Goal: Task Accomplishment & Management: Manage account settings

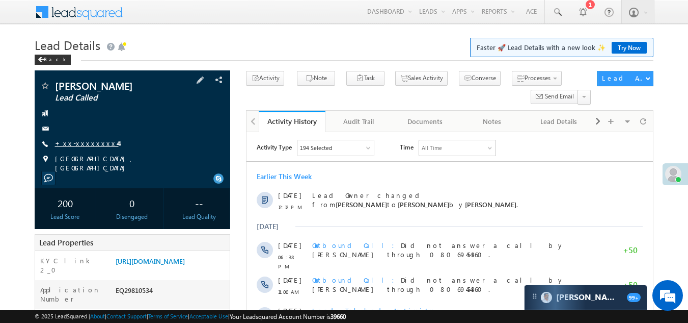
click at [76, 142] on link "+xx-xxxxxxxx44" at bounding box center [87, 143] width 64 height 9
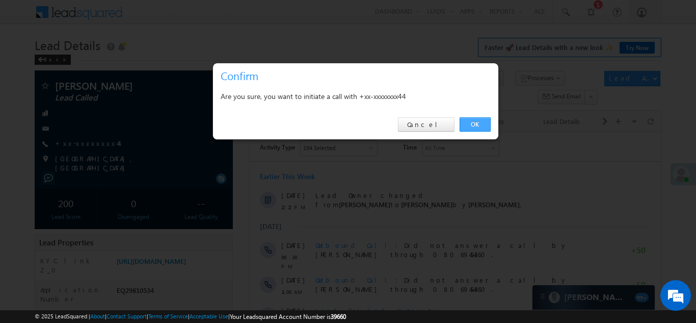
click at [464, 121] on link "OK" at bounding box center [475, 124] width 31 height 14
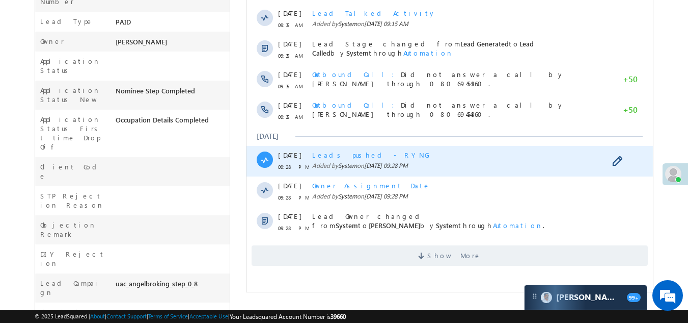
scroll to position [333, 0]
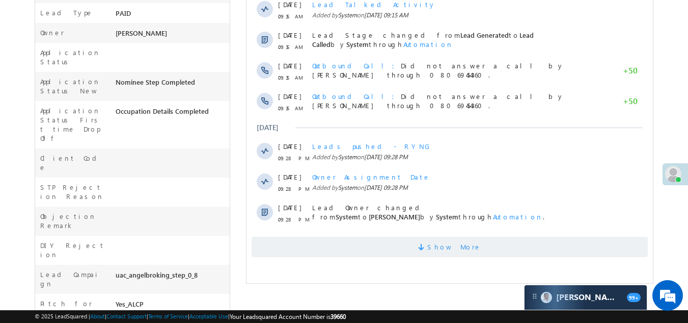
click at [343, 239] on span "Show More" at bounding box center [450, 246] width 396 height 20
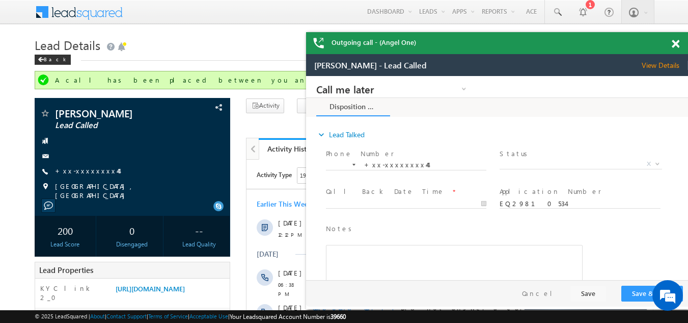
scroll to position [0, 0]
click at [545, 163] on span "X" at bounding box center [581, 164] width 162 height 10
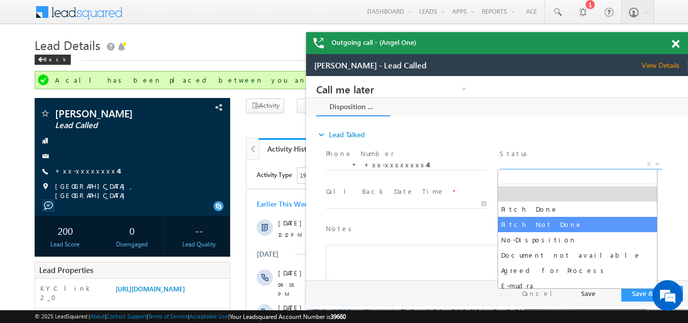
select select "Pitch Not Done"
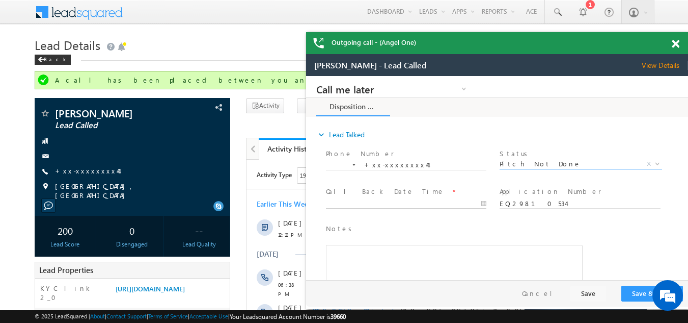
click at [350, 203] on body "Call me later Campaign Success Commitment Cross Sell Customer Drop-off reasons …" at bounding box center [497, 178] width 382 height 204
type input "10/11/25 2:55 PM"
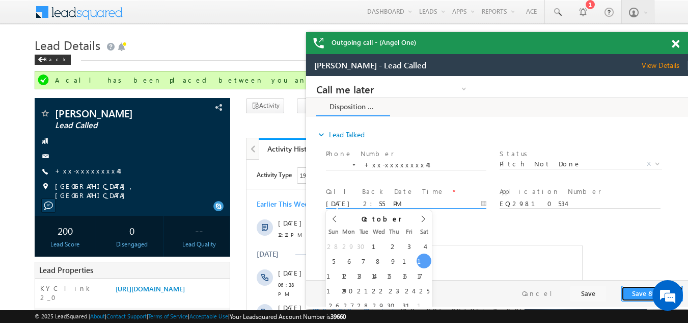
click at [632, 290] on button "Save & Close" at bounding box center [653, 293] width 62 height 16
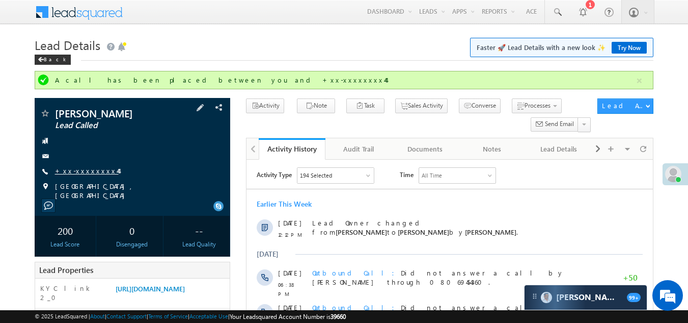
click at [78, 170] on link "+xx-xxxxxxxx44" at bounding box center [87, 170] width 64 height 9
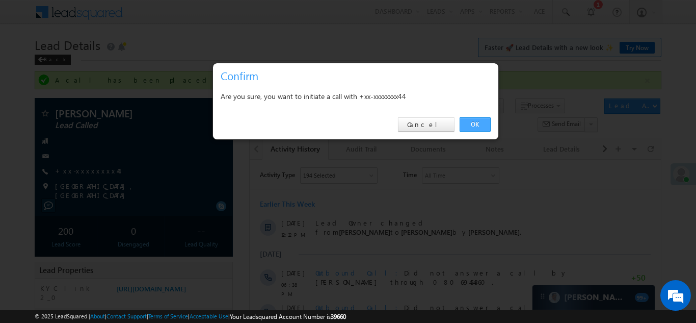
click at [468, 125] on link "OK" at bounding box center [475, 124] width 31 height 14
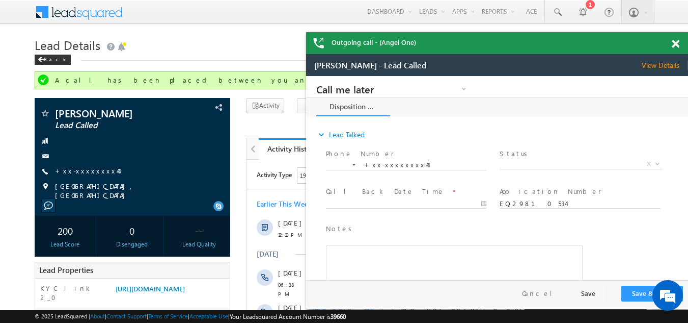
click at [676, 41] on span at bounding box center [676, 44] width 8 height 9
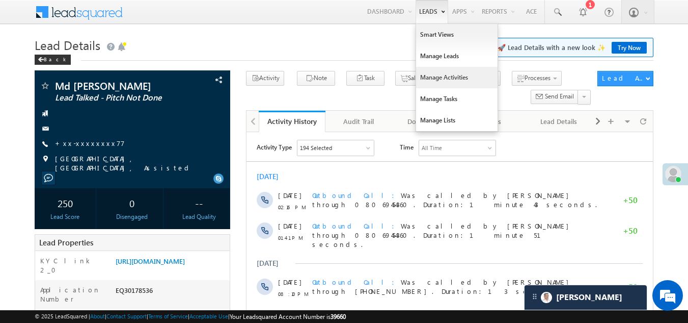
click at [440, 74] on link "Manage Activities" at bounding box center [457, 77] width 82 height 21
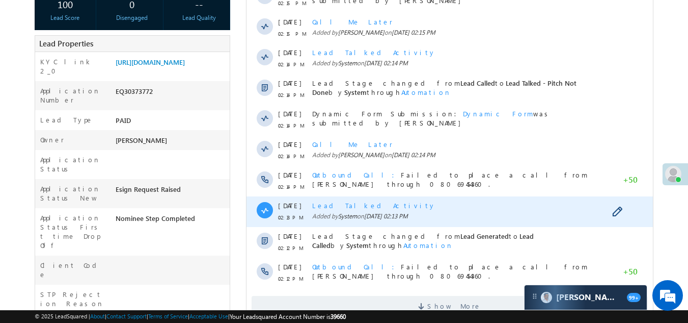
scroll to position [357, 0]
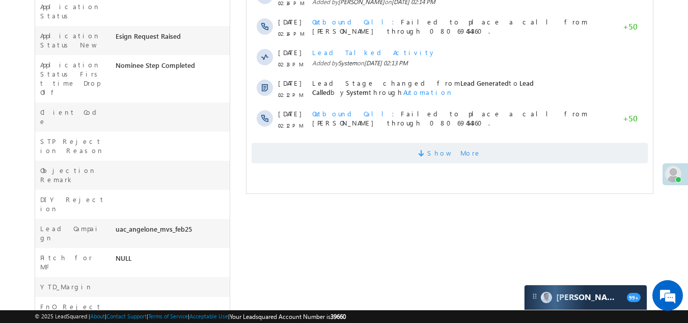
click at [368, 156] on span "Show More" at bounding box center [450, 153] width 396 height 20
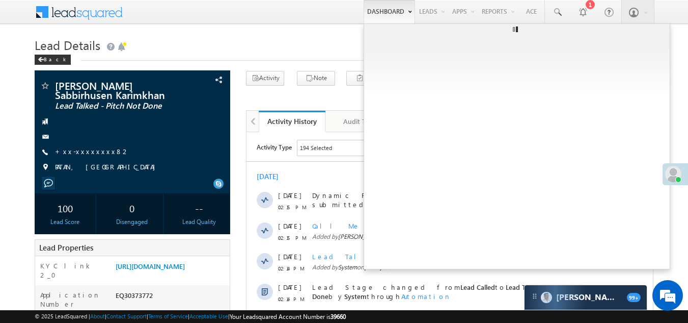
scroll to position [0, 0]
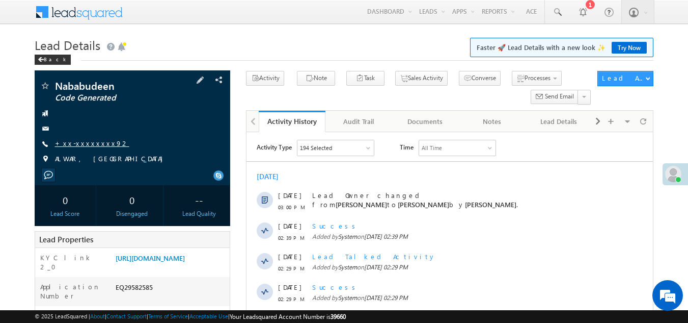
click at [80, 142] on link "+xx-xxxxxxxx92" at bounding box center [92, 143] width 74 height 9
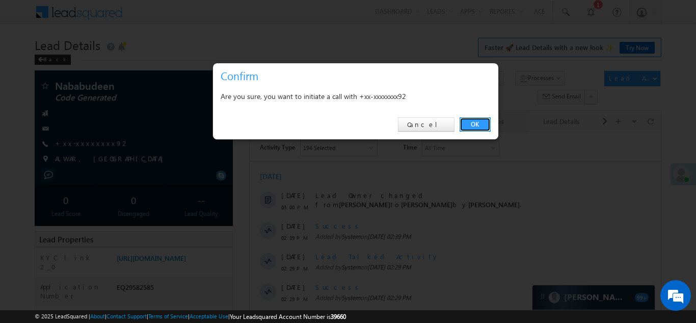
click at [471, 127] on link "OK" at bounding box center [475, 124] width 31 height 14
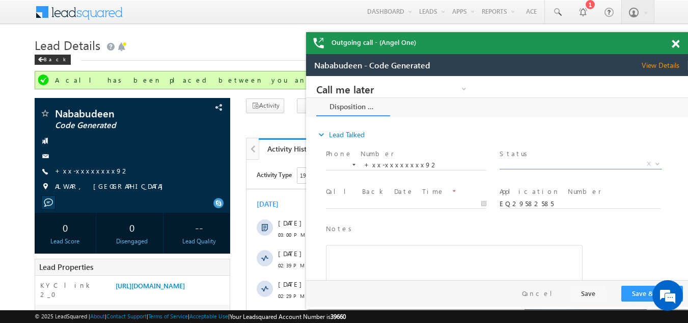
click at [525, 160] on span "X" at bounding box center [581, 164] width 162 height 10
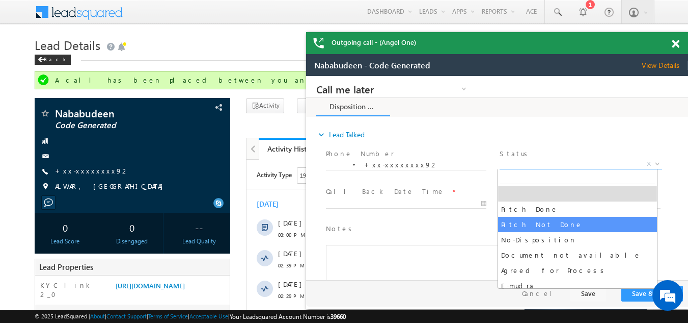
select select "Pitch Not Done"
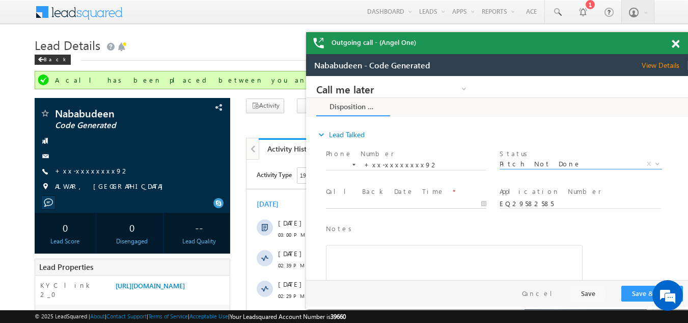
type input "10/11/25 3:03 PM"
click at [385, 200] on input "10/11/25 3:03 PM" at bounding box center [406, 204] width 161 height 10
click at [633, 290] on button "Save & Close" at bounding box center [653, 293] width 62 height 16
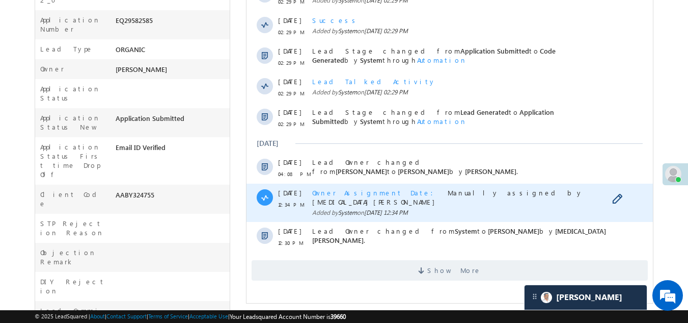
scroll to position [306, 0]
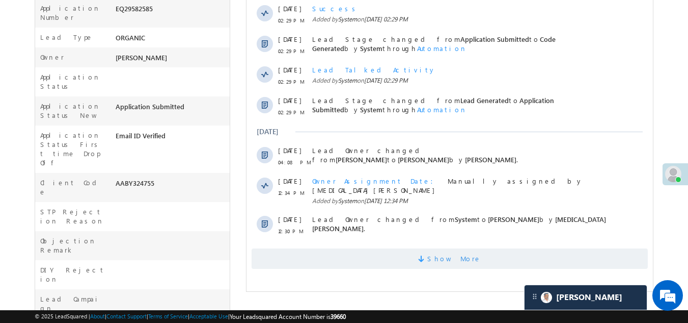
click at [379, 248] on span "Show More" at bounding box center [450, 258] width 396 height 20
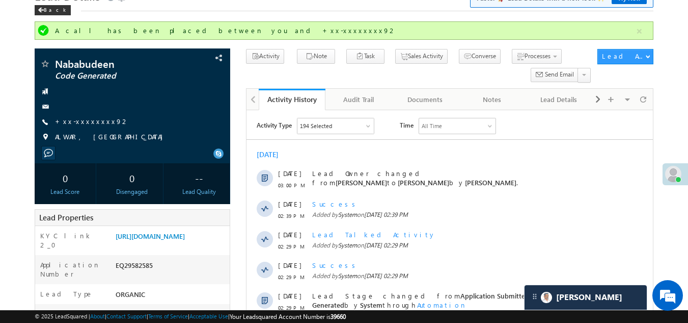
scroll to position [0, 0]
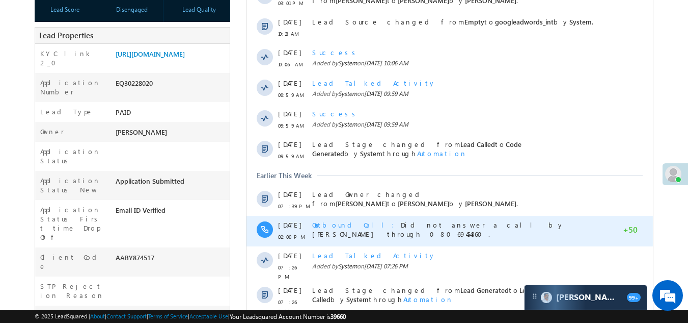
scroll to position [306, 0]
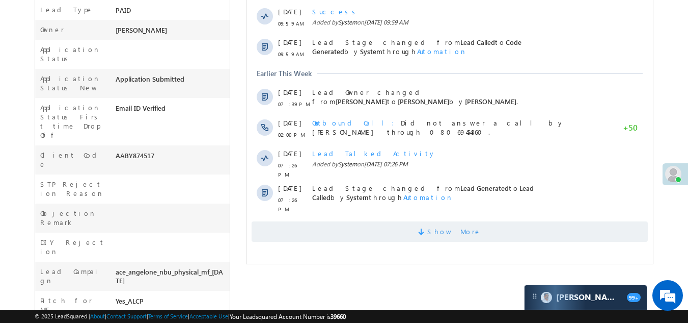
click at [378, 222] on span "Show More" at bounding box center [450, 231] width 396 height 20
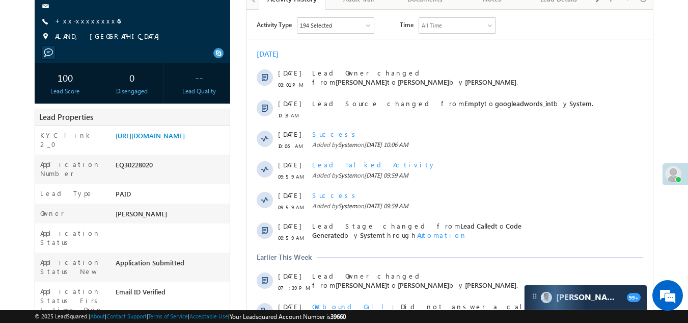
scroll to position [30, 0]
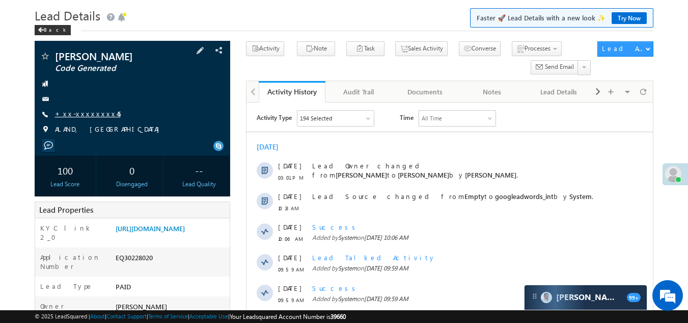
click at [77, 111] on link "+xx-xxxxxxxx45" at bounding box center [88, 113] width 66 height 9
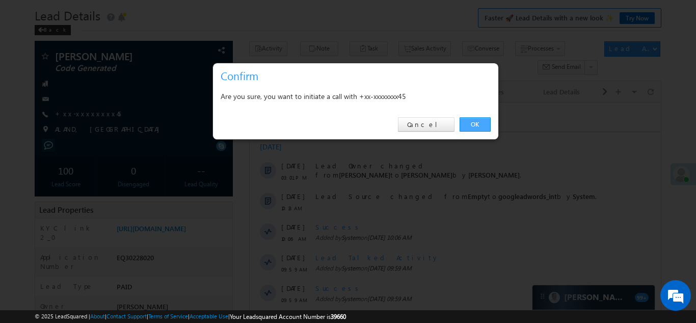
click at [473, 120] on link "OK" at bounding box center [475, 124] width 31 height 14
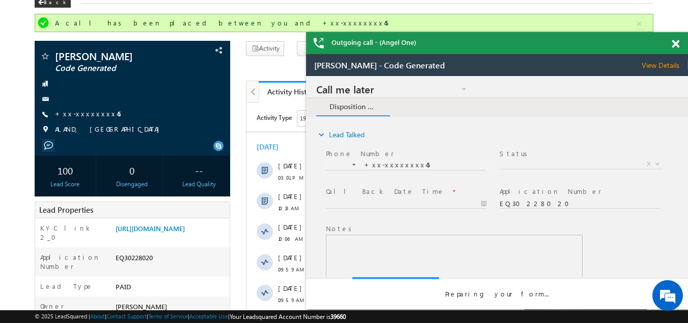
scroll to position [0, 0]
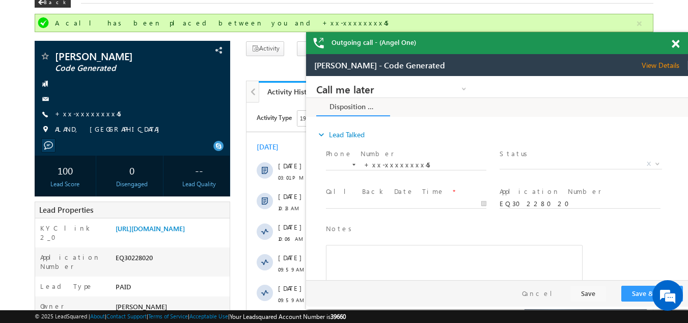
click at [677, 44] on span at bounding box center [676, 44] width 8 height 9
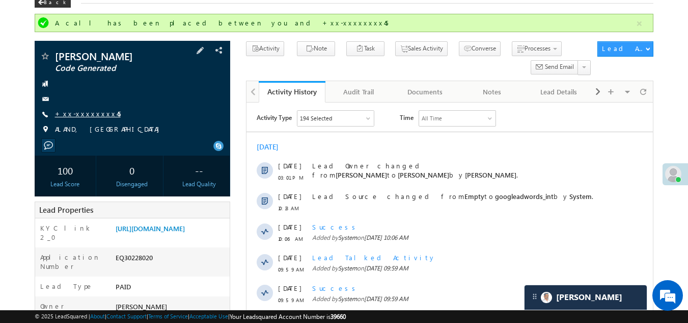
click at [76, 114] on link "+xx-xxxxxxxx45" at bounding box center [88, 113] width 66 height 9
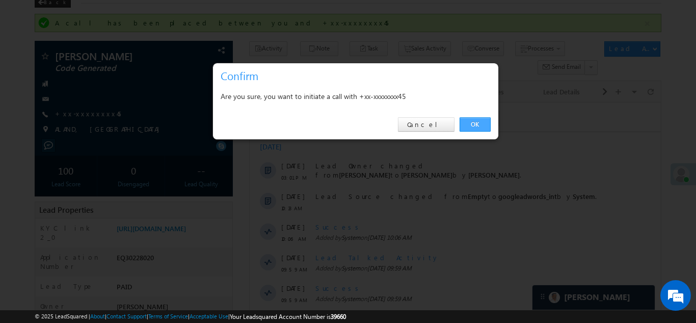
click at [472, 123] on link "OK" at bounding box center [475, 124] width 31 height 14
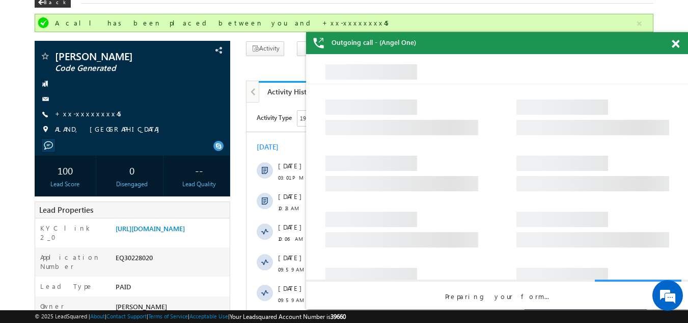
click at [676, 42] on span at bounding box center [676, 44] width 8 height 9
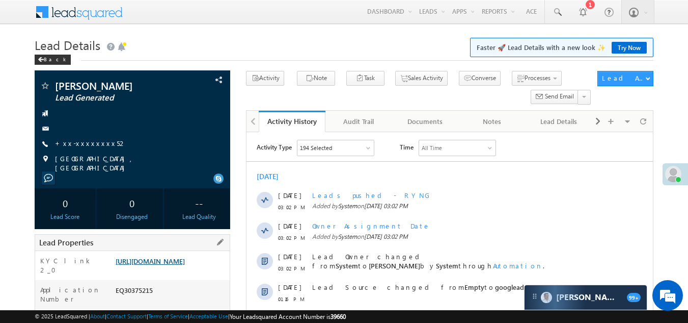
click at [148, 265] on link "[URL][DOMAIN_NAME]" at bounding box center [150, 260] width 69 height 9
click at [78, 141] on link "+xx-xxxxxxxx52" at bounding box center [91, 143] width 72 height 9
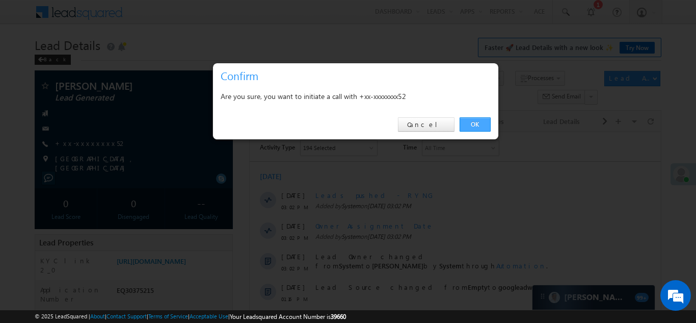
click at [474, 125] on link "OK" at bounding box center [475, 124] width 31 height 14
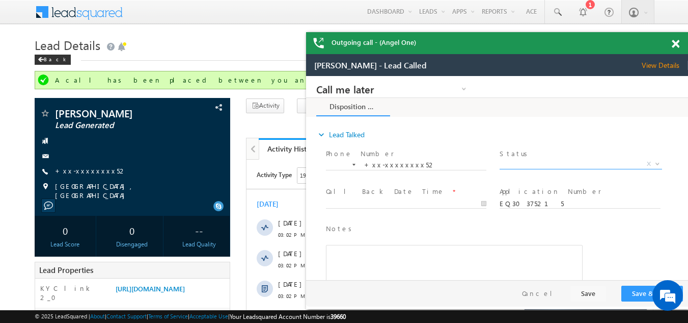
click at [538, 161] on span "X" at bounding box center [581, 164] width 162 height 10
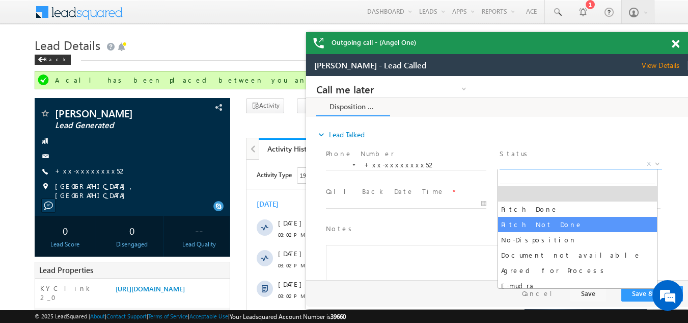
select select "Pitch Not Done"
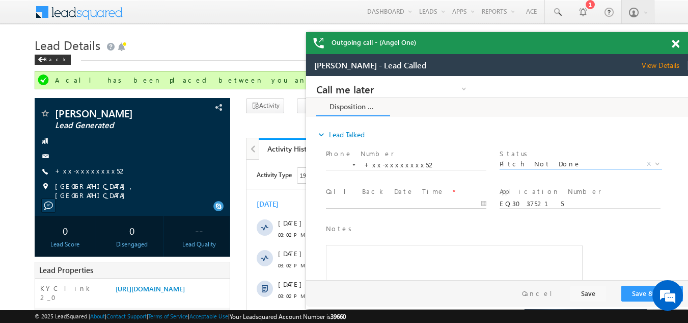
click at [386, 200] on body "Call me later Campaign Success Commitment Cross Sell Customer Drop-off reasons …" at bounding box center [497, 178] width 382 height 204
type input "10/11/25 3:11 PM"
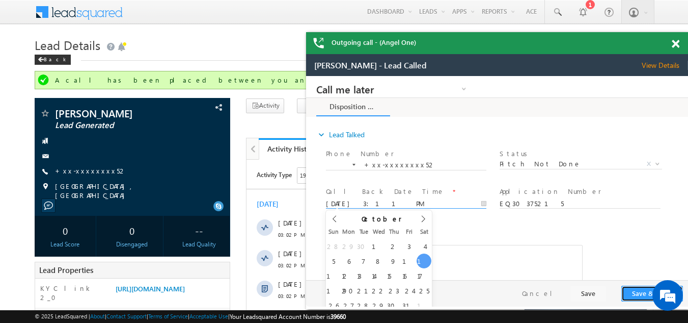
click at [640, 293] on button "Save & Close" at bounding box center [653, 293] width 62 height 16
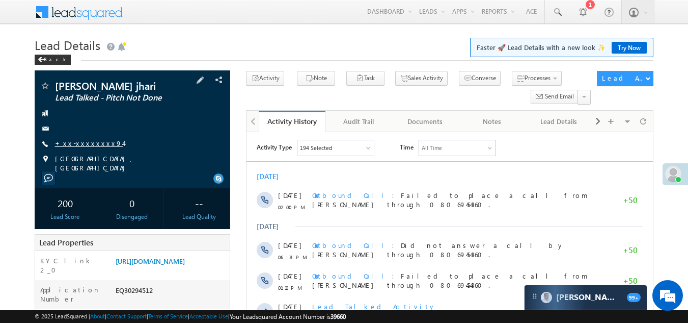
click at [84, 140] on link "+xx-xxxxxxxx94" at bounding box center [89, 143] width 68 height 9
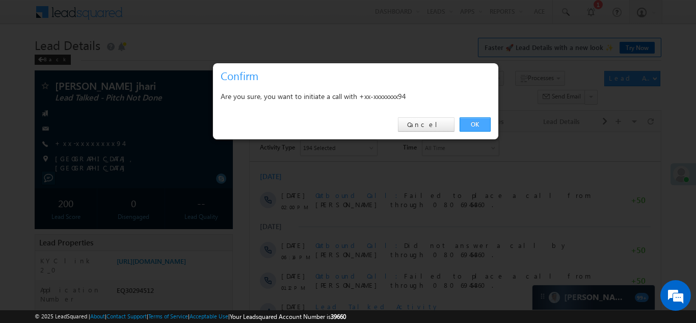
click at [472, 124] on link "OK" at bounding box center [475, 124] width 31 height 14
